Goal: Ask a question

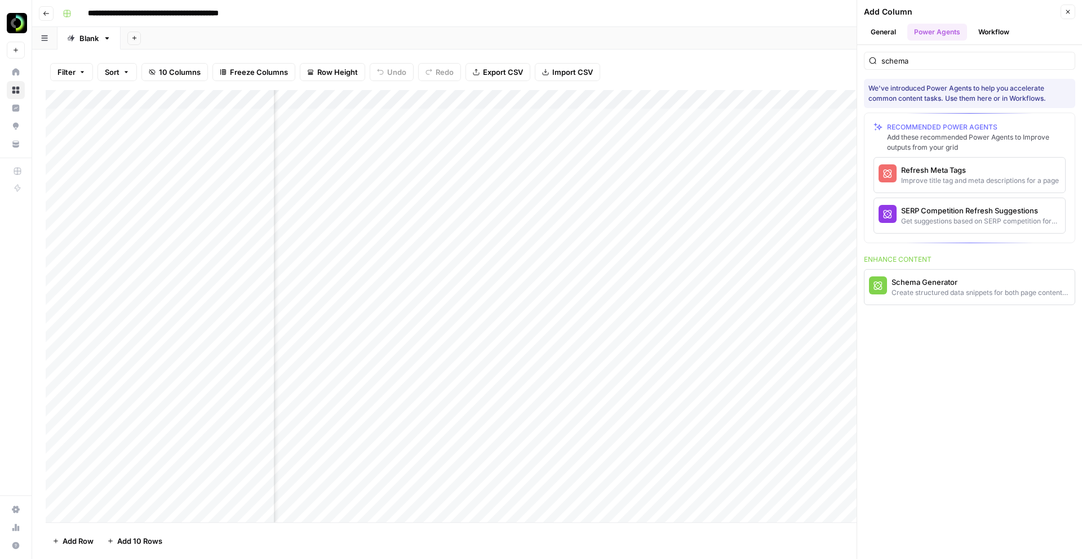
scroll to position [0, 603]
click at [828, 288] on div "Create structured data snippets for both page content and images" at bounding box center [980, 293] width 179 height 10
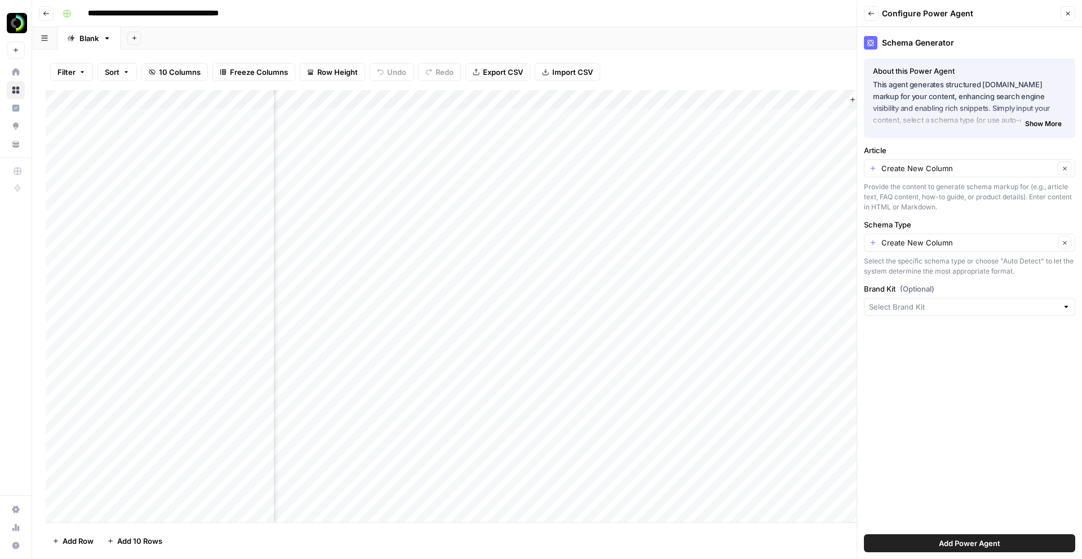
click at [828, 128] on span "Show More" at bounding box center [1043, 124] width 37 height 10
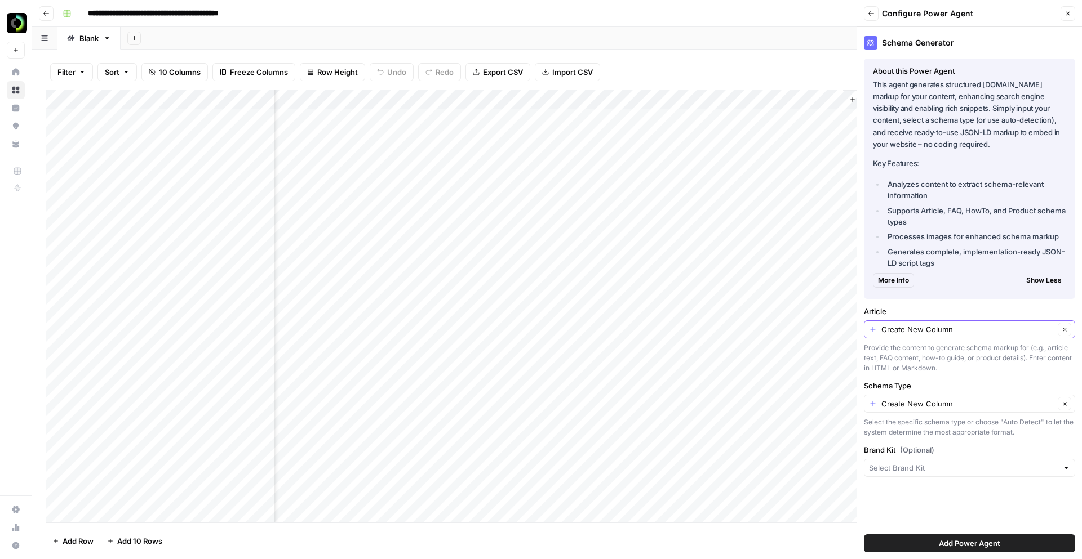
click at [828, 328] on input "Create New Column" at bounding box center [967, 329] width 173 height 11
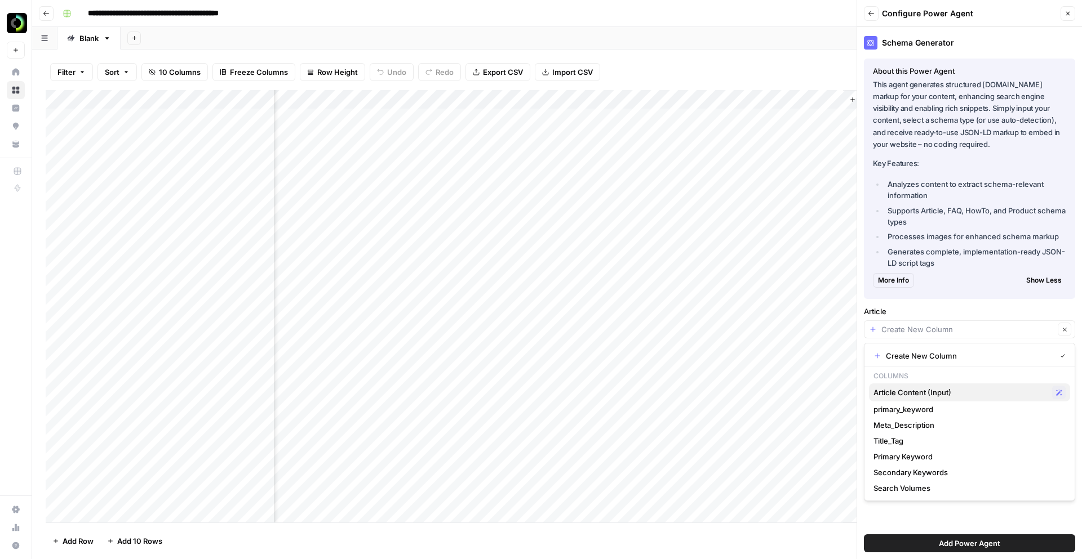
click at [828, 394] on span "Article Content (Input)" at bounding box center [960, 392] width 174 height 11
type input "Article Content (Input)"
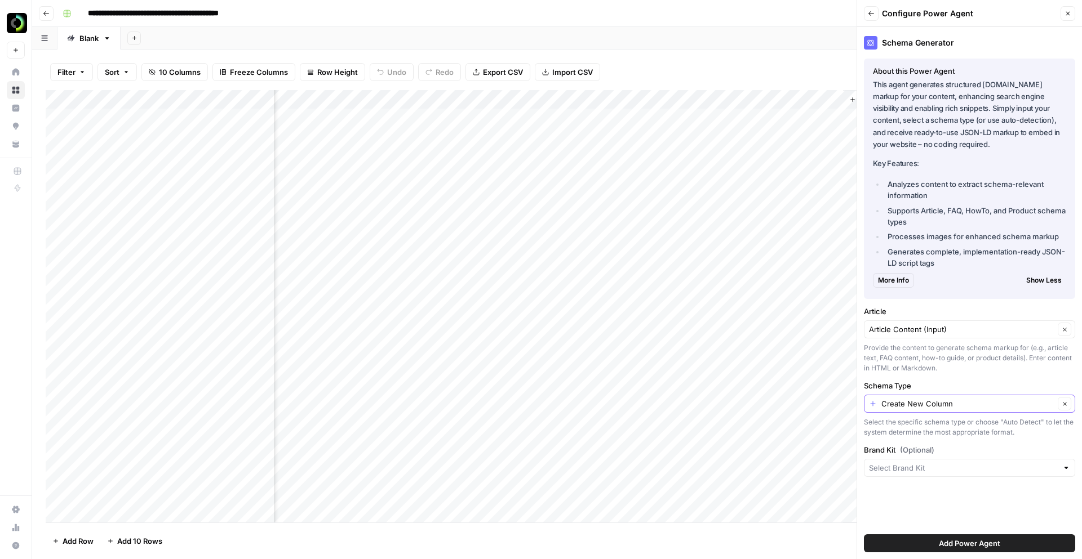
click at [828, 403] on input "Create New Column" at bounding box center [967, 403] width 173 height 11
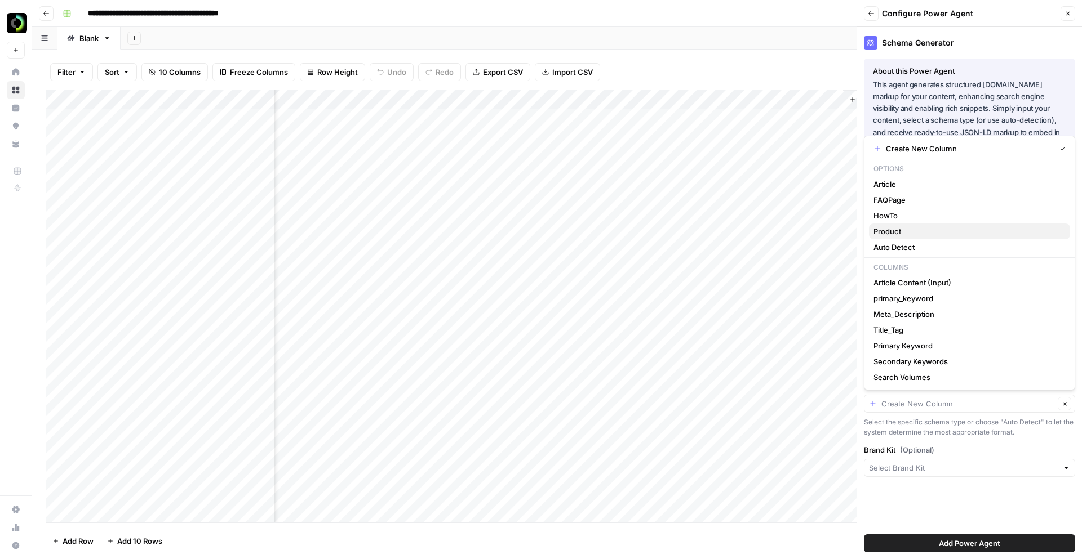
click at [828, 230] on span "Product" at bounding box center [967, 231] width 188 height 11
type input "Product"
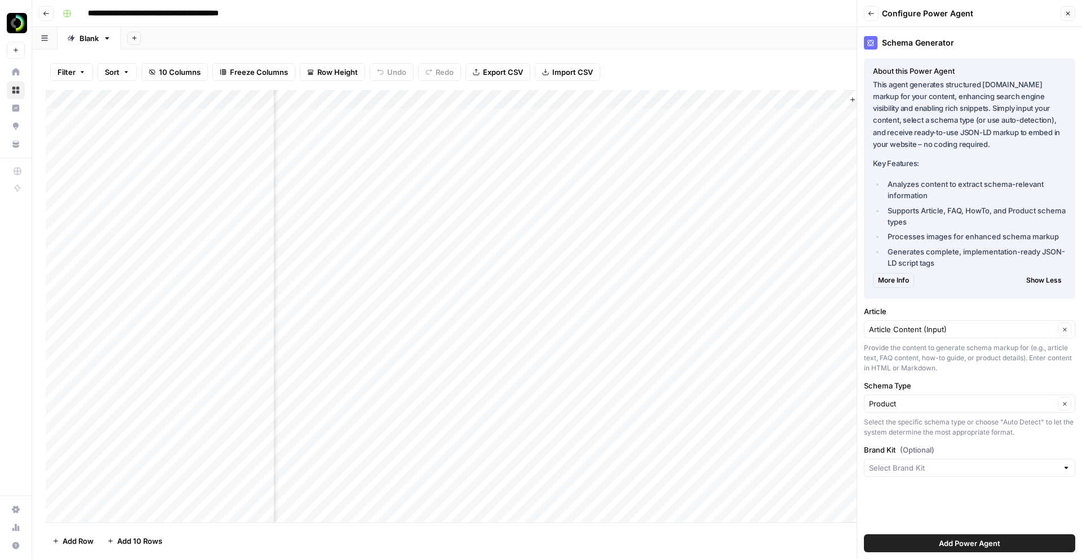
click at [828, 436] on div at bounding box center [969, 468] width 211 height 18
click at [828, 436] on span "The Brief AI" at bounding box center [967, 494] width 188 height 11
type input "The Brief AI"
click at [828, 405] on input "Product" at bounding box center [961, 403] width 185 height 11
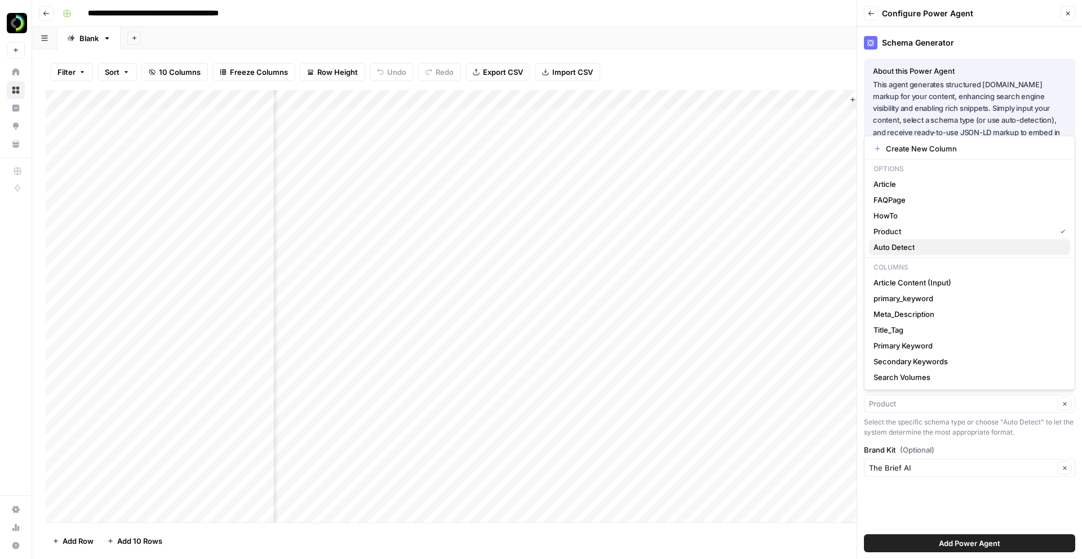
click at [828, 250] on span "Auto Detect" at bounding box center [967, 247] width 188 height 11
type input "Auto Detect"
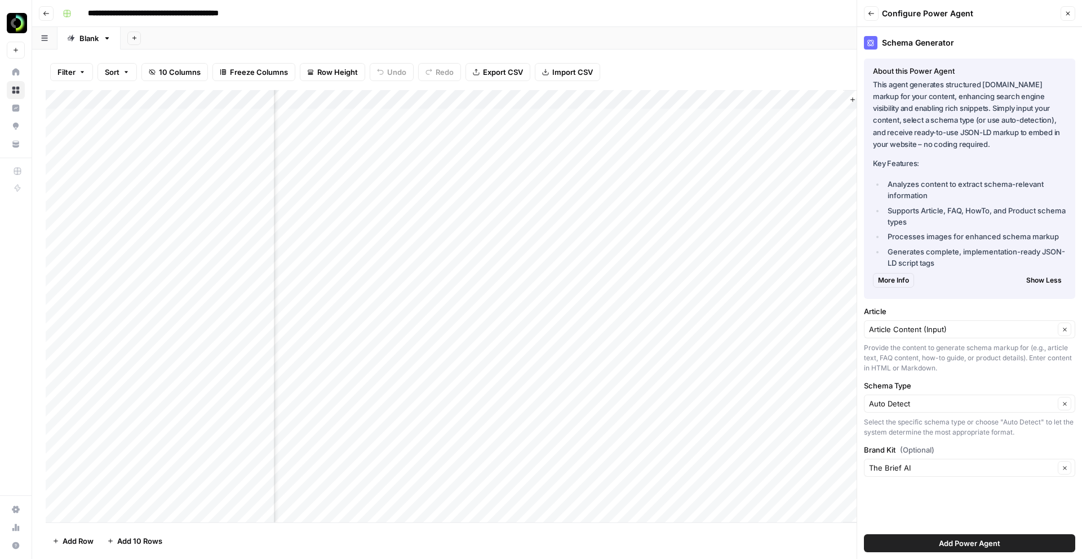
click at [828, 436] on span "Add Power Agent" at bounding box center [969, 543] width 61 height 11
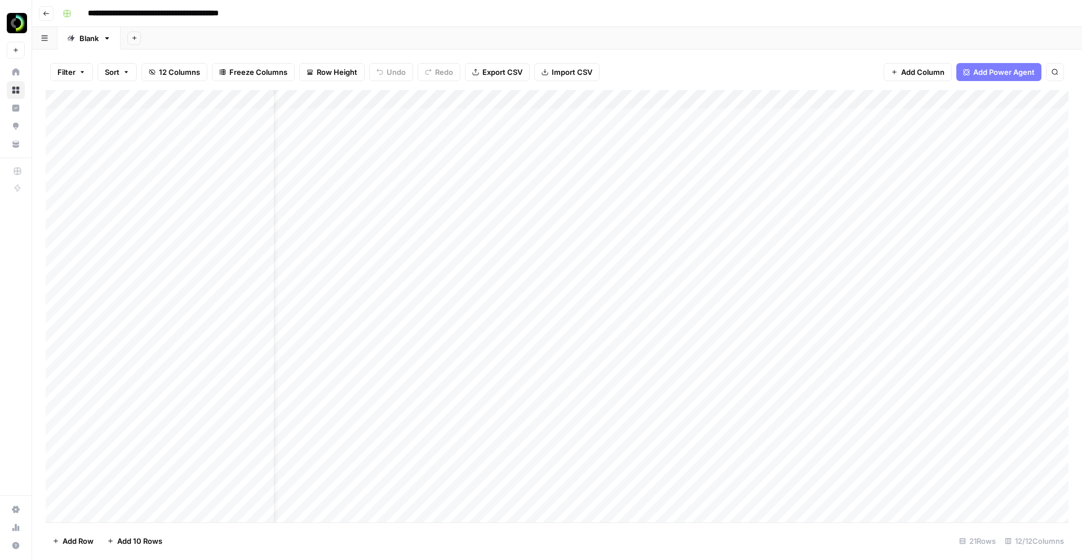
scroll to position [0, 0]
click at [197, 98] on div "Add Column" at bounding box center [557, 306] width 1023 height 433
click at [197, 98] on div at bounding box center [179, 101] width 189 height 23
click at [394, 17] on div "**********" at bounding box center [564, 14] width 1012 height 18
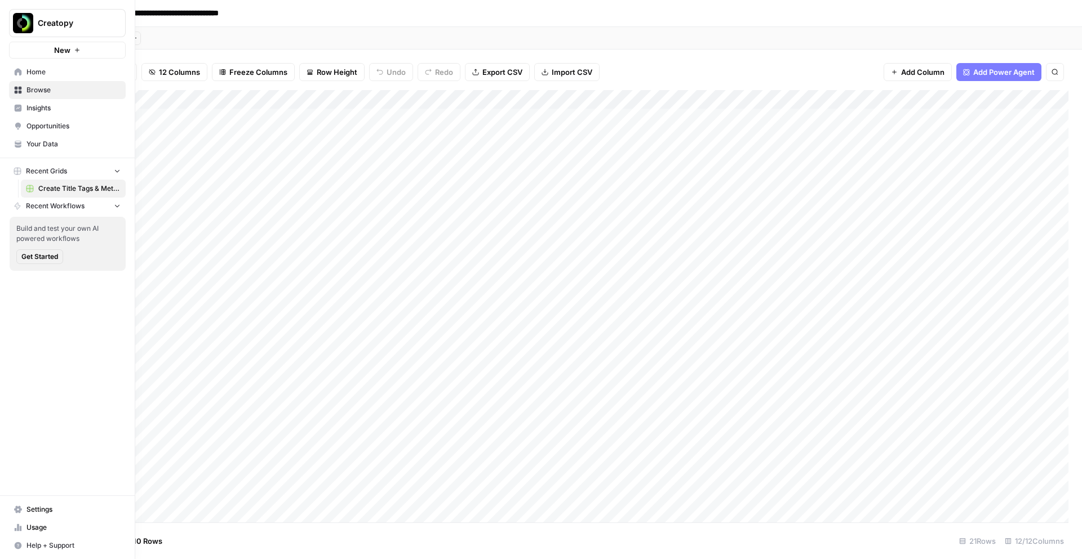
click at [31, 68] on span "Home" at bounding box center [73, 72] width 94 height 10
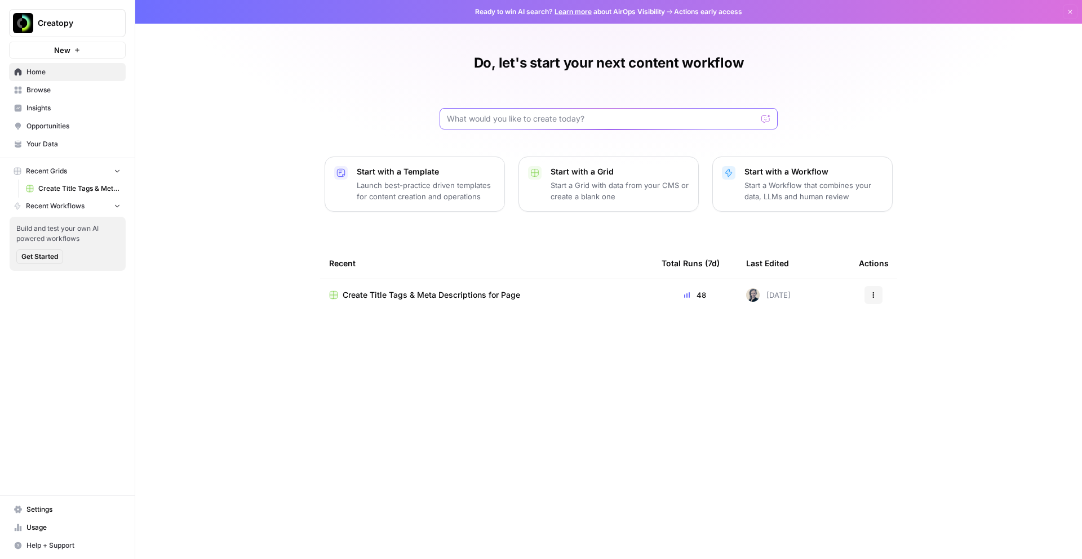
click at [465, 120] on input "text" at bounding box center [602, 118] width 310 height 11
type input "can i take pages from sanity as input into my grid?"
click button "Send" at bounding box center [766, 119] width 15 height 15
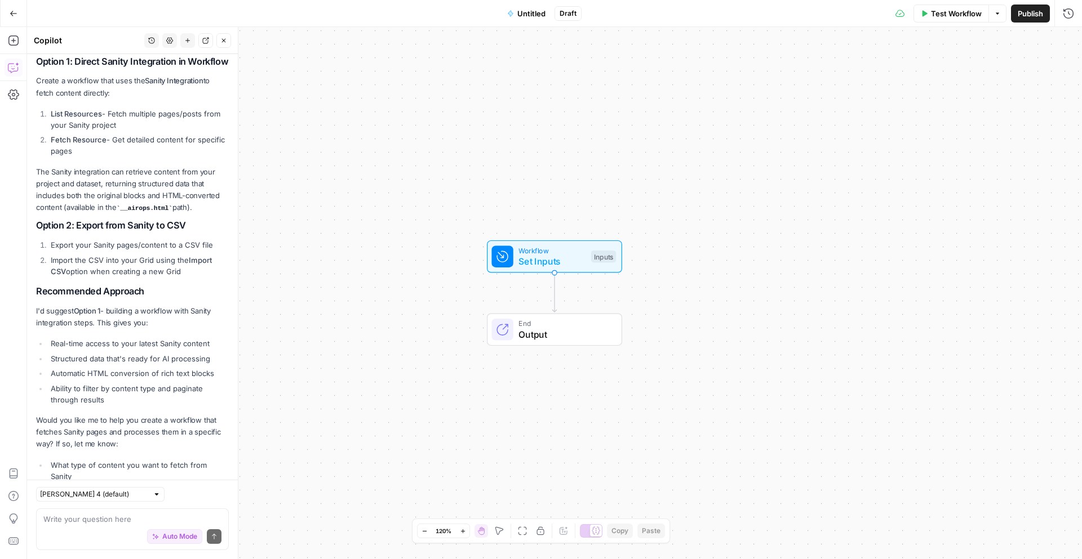
scroll to position [217, 0]
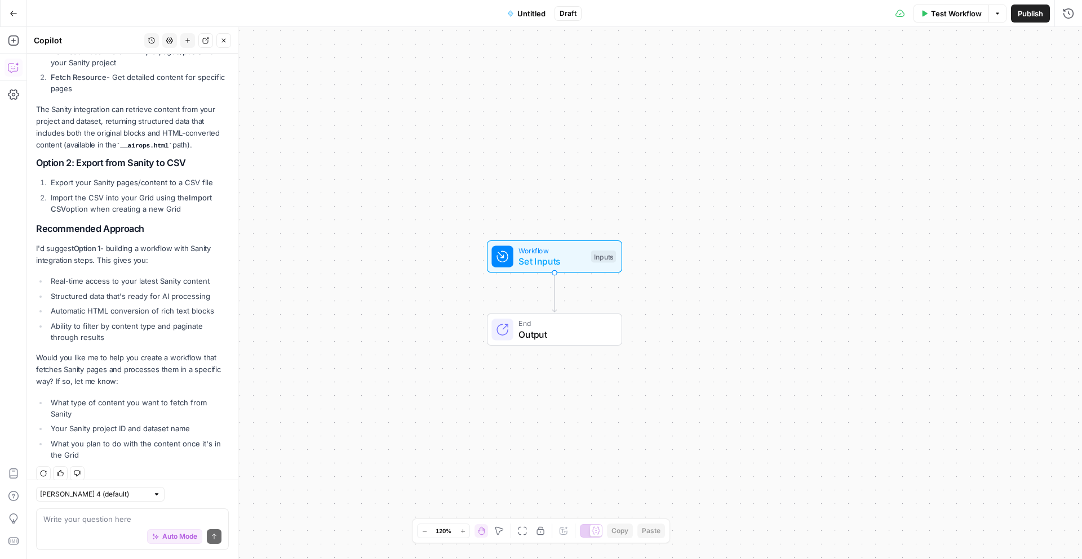
click at [77, 436] on div "Auto Mode Send" at bounding box center [132, 537] width 178 height 25
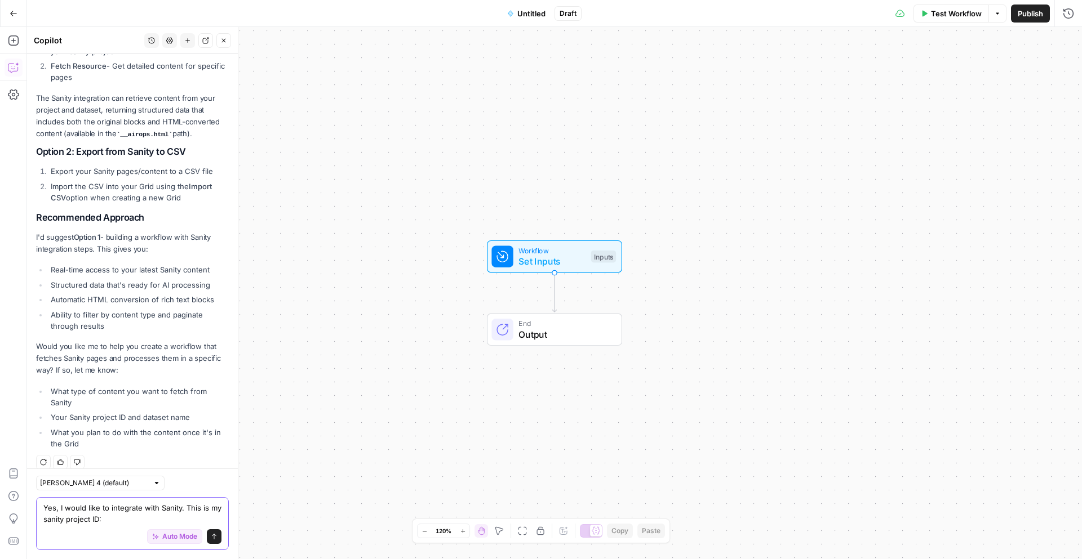
paste textarea "8wzdrx7x"
type textarea "Yes, I would like to integrate with Sanity. This is my sanity project ID: 8wzdr…"
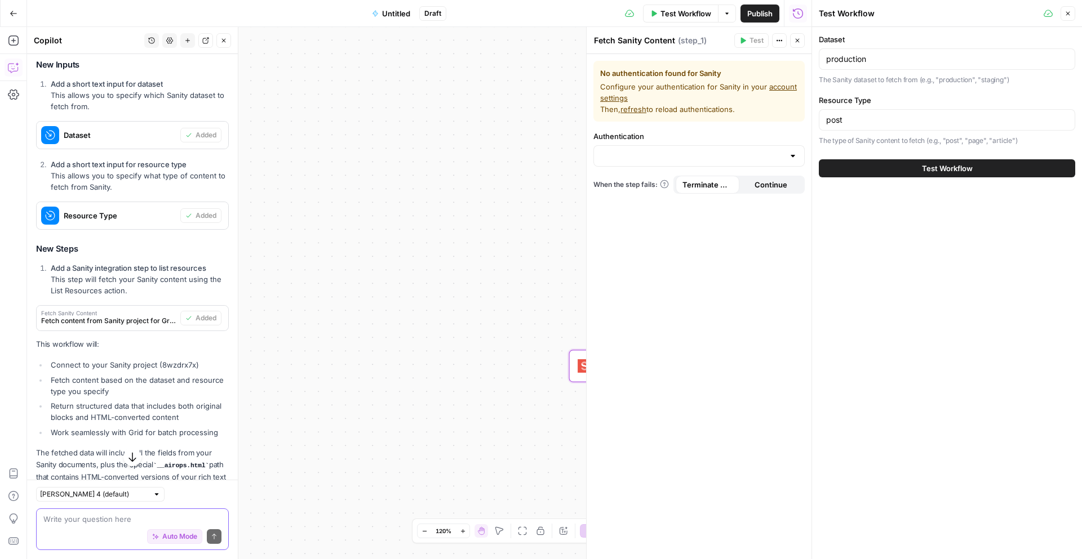
scroll to position [919, 0]
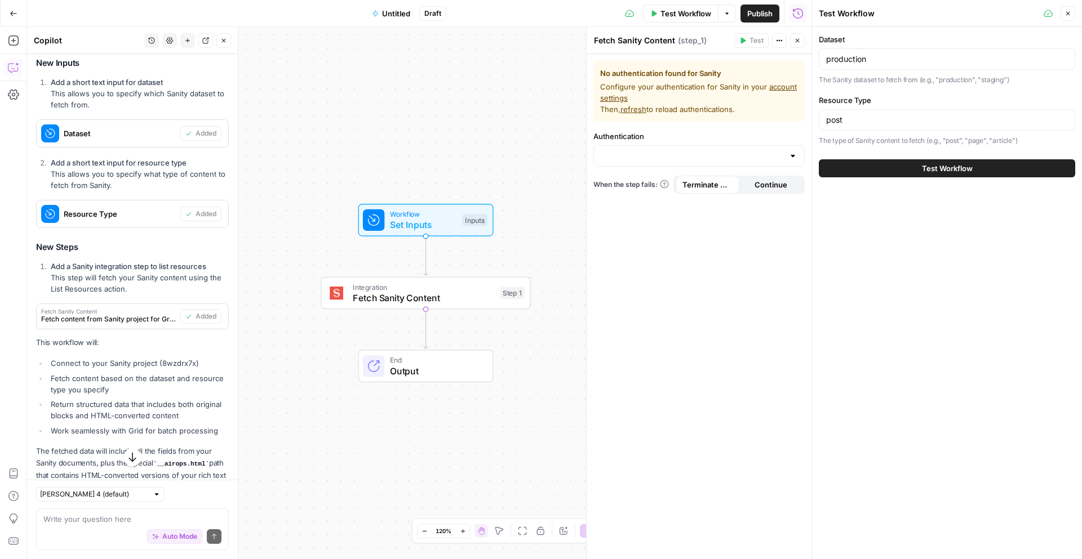
click at [786, 86] on link "account settings" at bounding box center [698, 92] width 197 height 20
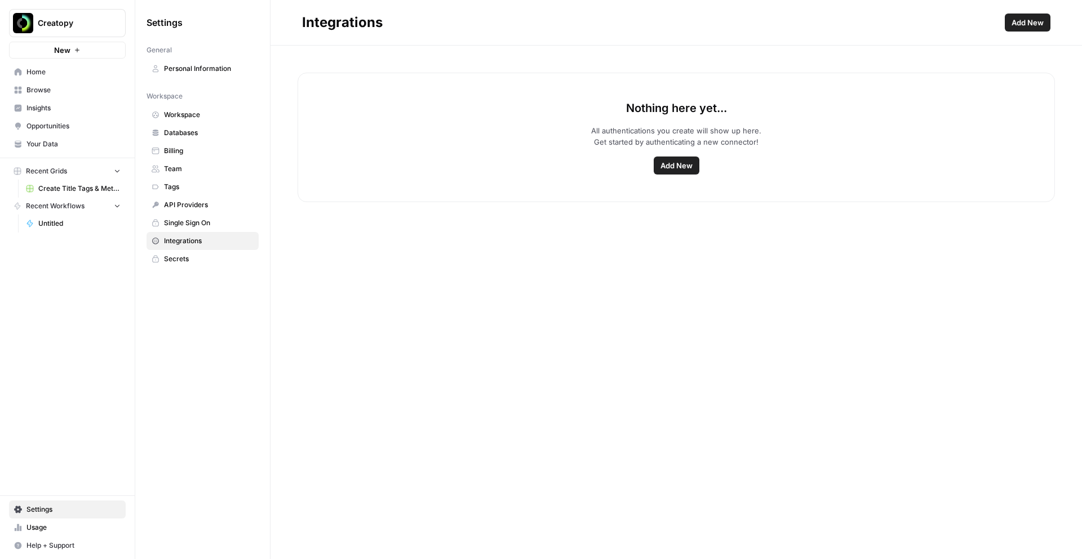
click at [43, 70] on span "Home" at bounding box center [73, 72] width 94 height 10
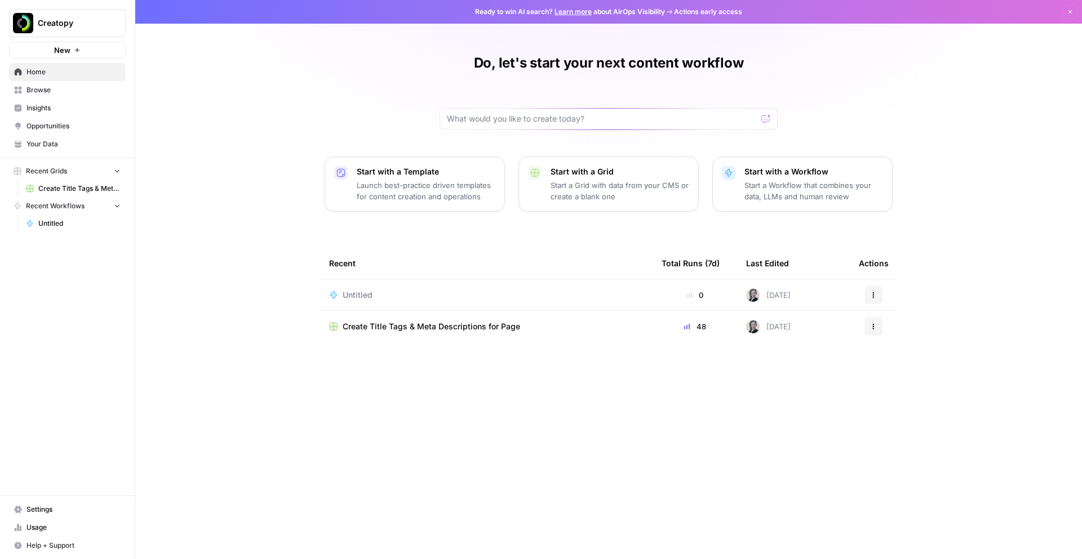
click at [260, 144] on div "Do, let's start your next content workflow Start with a Template Launch best-pr…" at bounding box center [608, 279] width 946 height 559
click at [34, 142] on span "Your Data" at bounding box center [73, 144] width 94 height 10
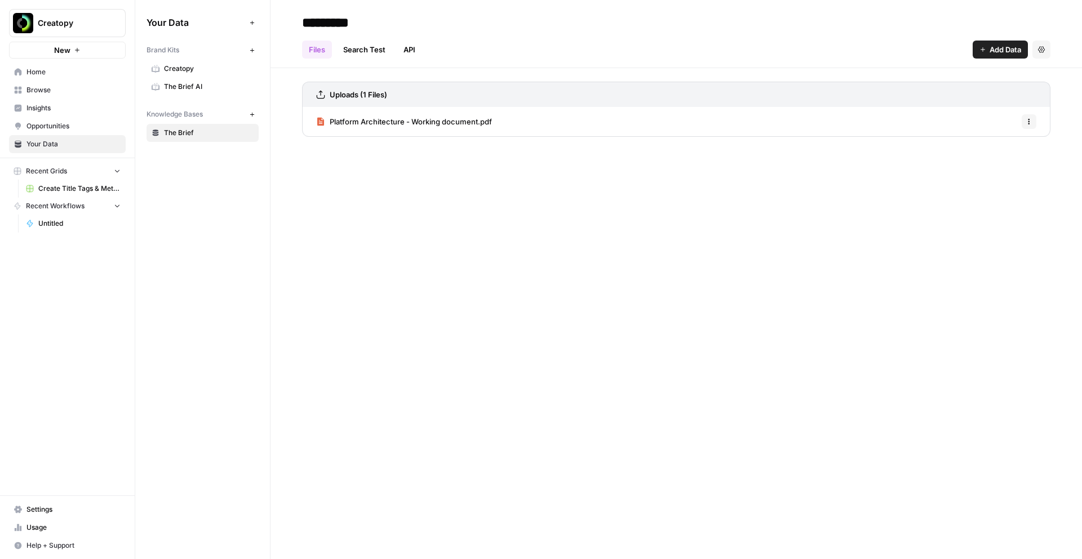
click at [35, 512] on span "Settings" at bounding box center [73, 510] width 94 height 10
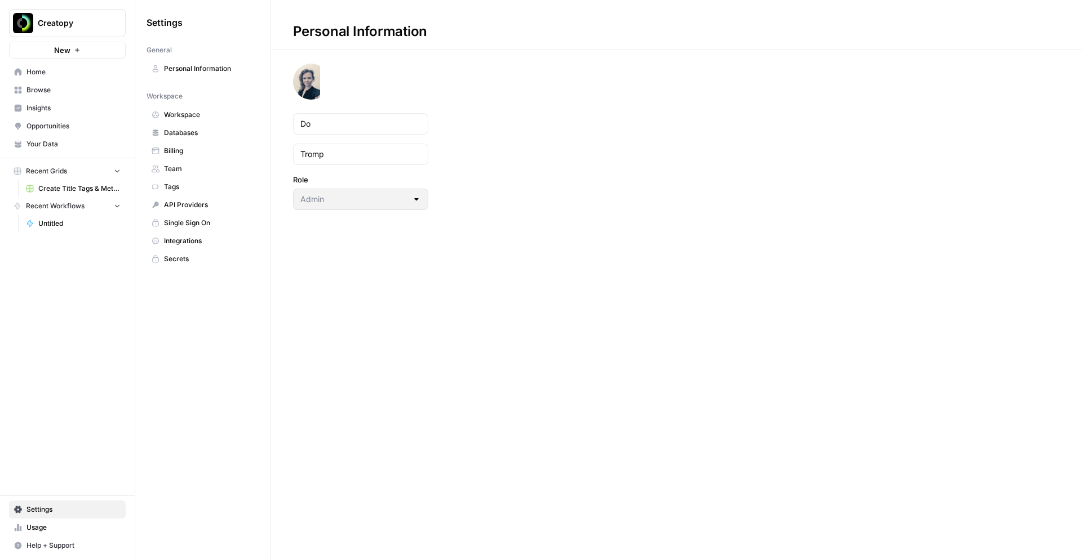
click at [161, 168] on link "Team" at bounding box center [202, 169] width 112 height 18
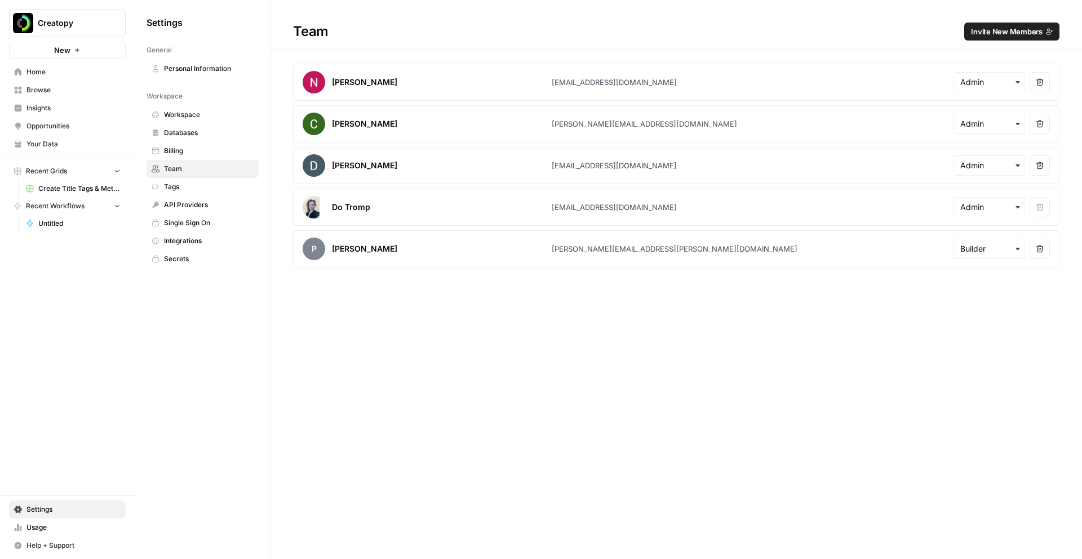
click at [40, 70] on span "Home" at bounding box center [73, 72] width 94 height 10
